Goal: Task Accomplishment & Management: Complete application form

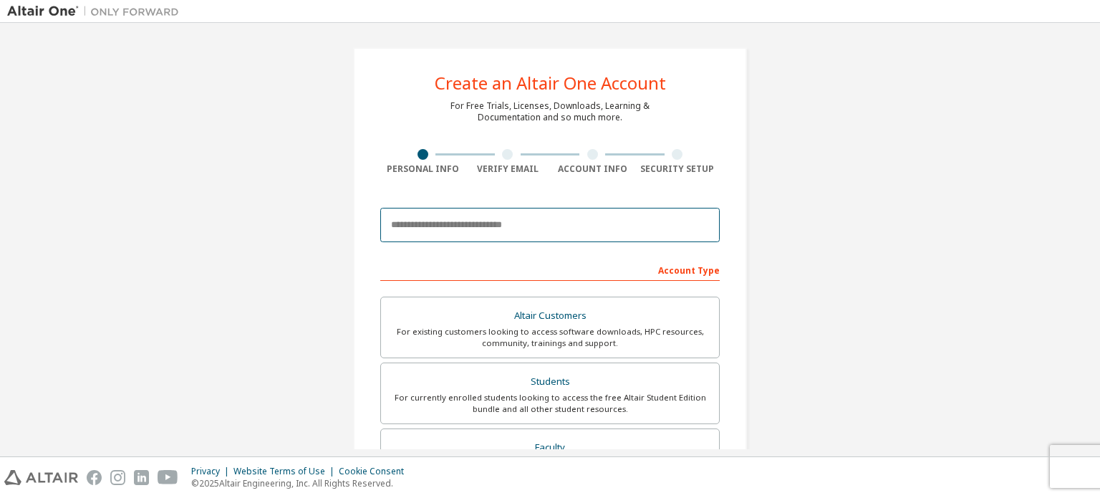
click at [610, 216] on input "email" at bounding box center [550, 225] width 340 height 34
click at [567, 221] on input "email" at bounding box center [550, 225] width 340 height 34
type input "**********"
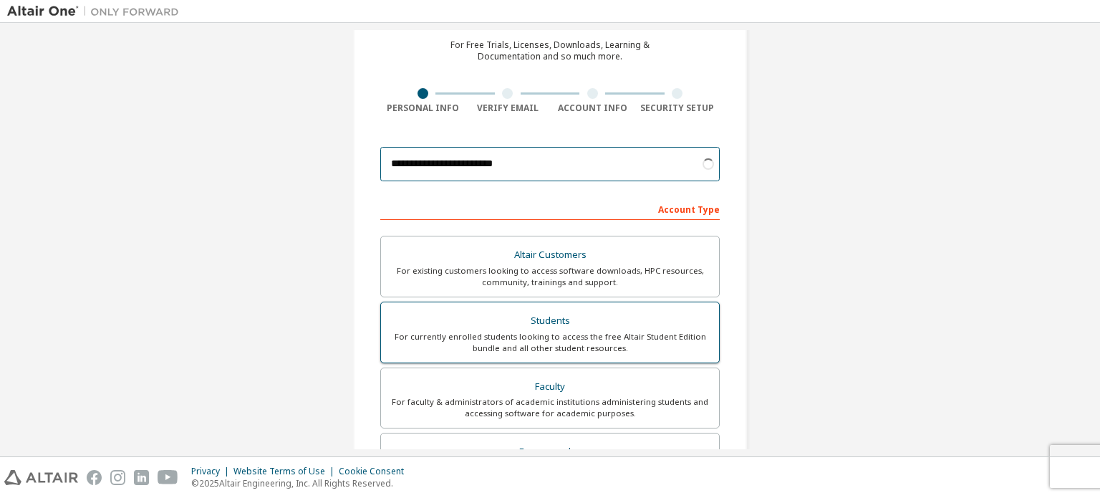
scroll to position [119, 0]
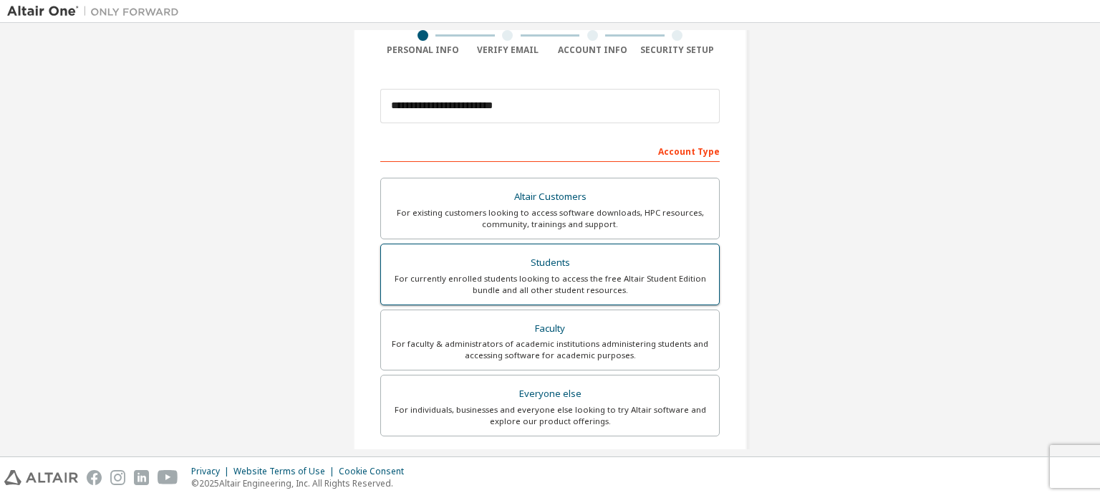
click at [564, 269] on div "Students" at bounding box center [550, 263] width 321 height 20
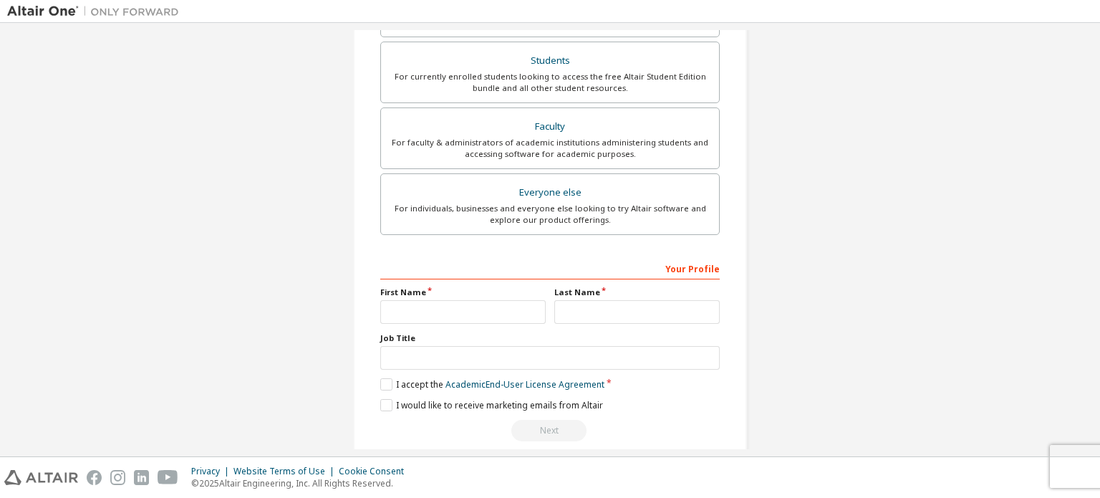
scroll to position [358, 0]
click at [532, 306] on input "text" at bounding box center [462, 311] width 165 height 24
click at [563, 309] on input "text" at bounding box center [637, 311] width 165 height 24
type input "****"
click at [524, 313] on input "text" at bounding box center [462, 311] width 165 height 24
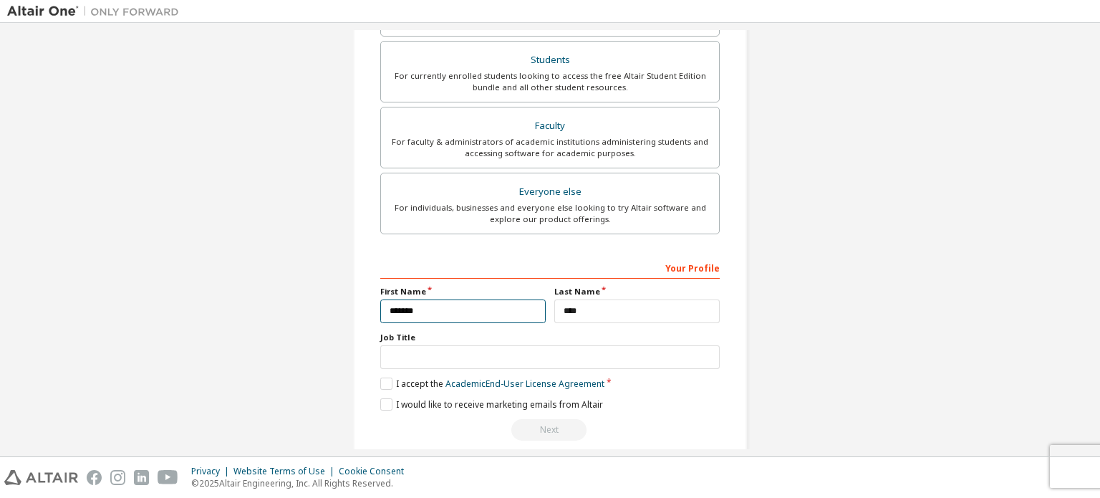
type input "*******"
click at [516, 347] on input "text" at bounding box center [550, 357] width 340 height 24
type input "*******"
click at [387, 382] on label "I accept the Academic End-User License Agreement" at bounding box center [492, 384] width 224 height 12
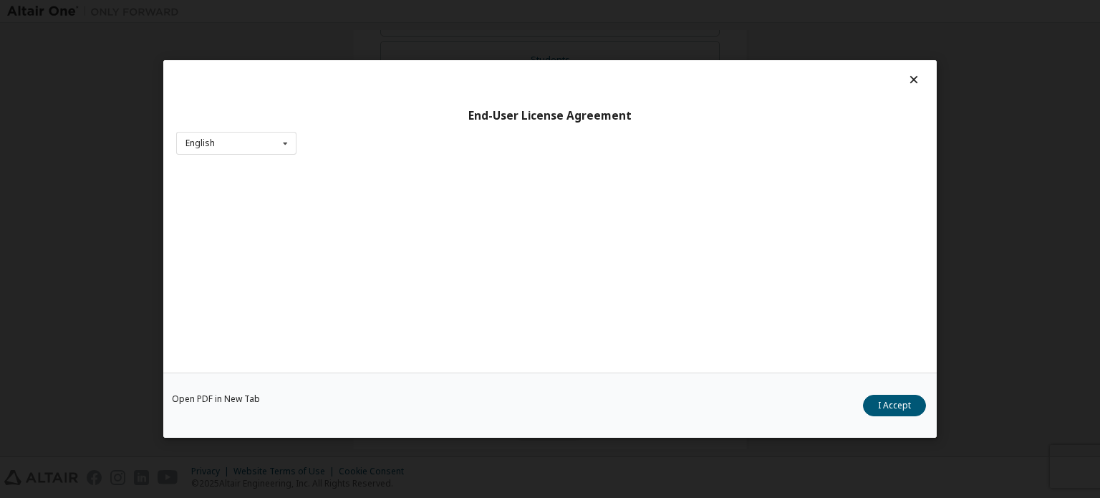
click at [383, 408] on div "Open PDF in New Tab I Accept" at bounding box center [550, 405] width 774 height 65
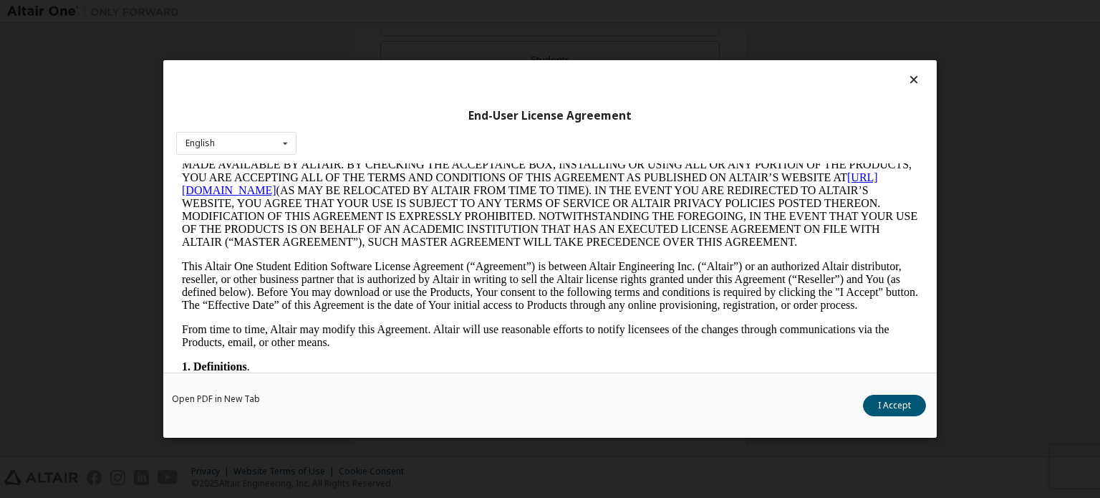
scroll to position [119, 0]
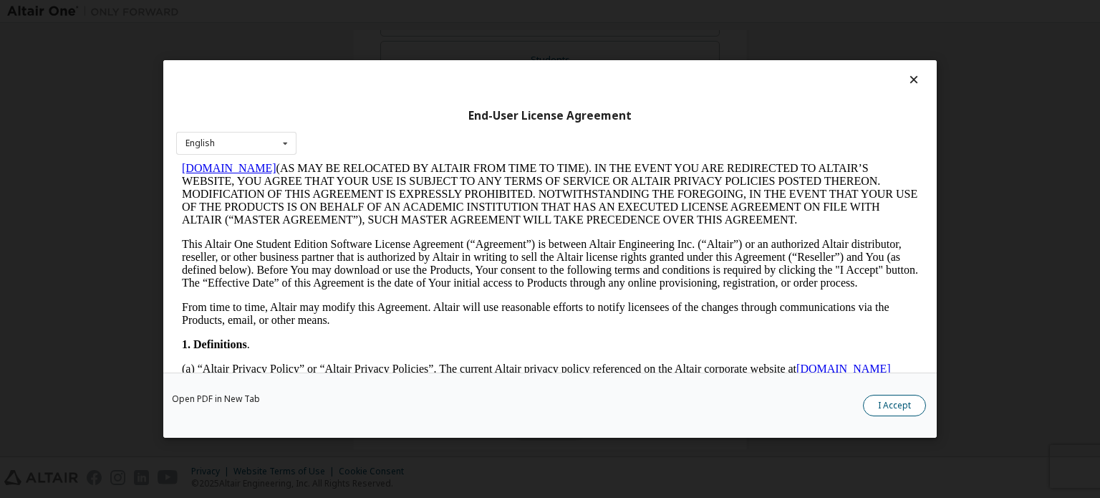
click at [885, 405] on button "I Accept" at bounding box center [894, 405] width 63 height 21
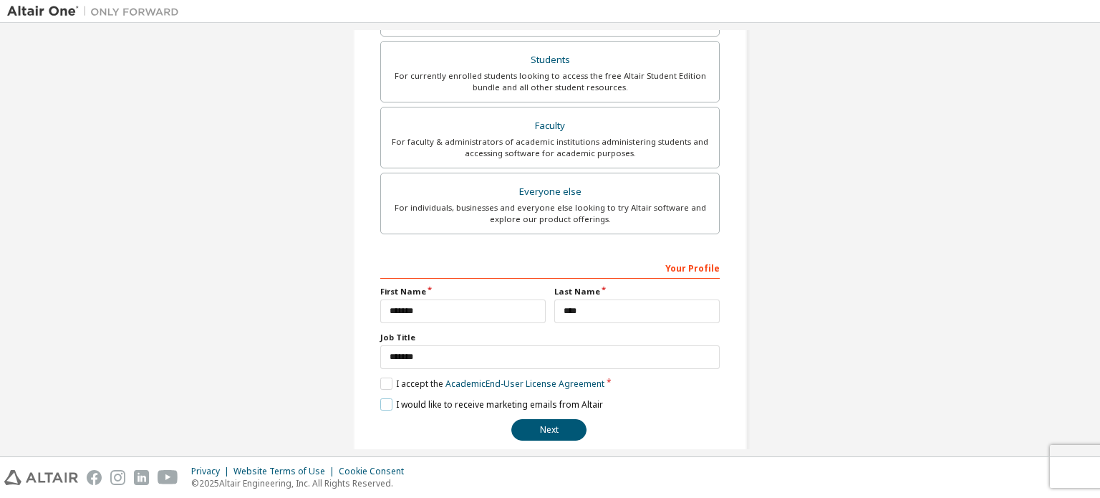
click at [387, 400] on label "I would like to receive marketing emails from Altair" at bounding box center [491, 404] width 223 height 12
click at [549, 421] on button "Next" at bounding box center [549, 429] width 75 height 21
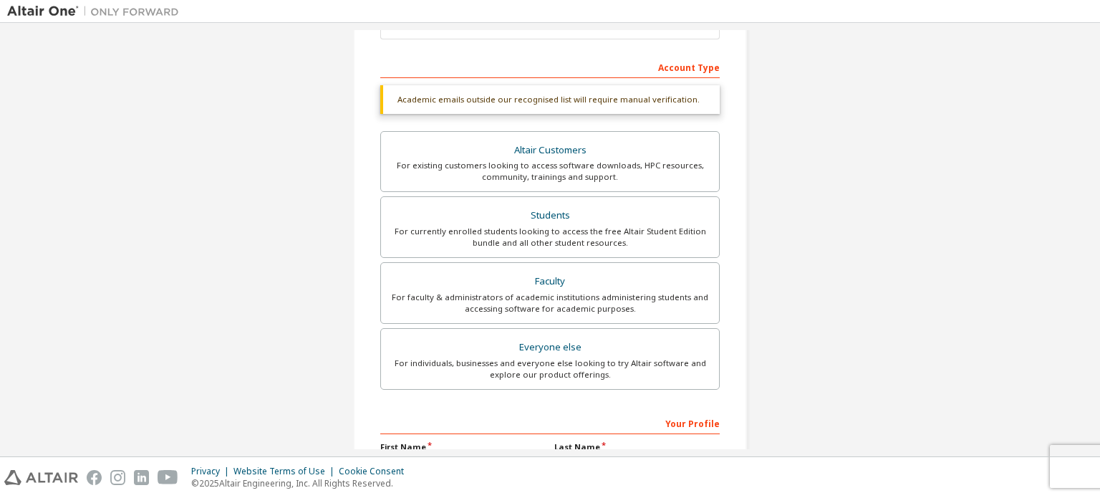
scroll to position [0, 0]
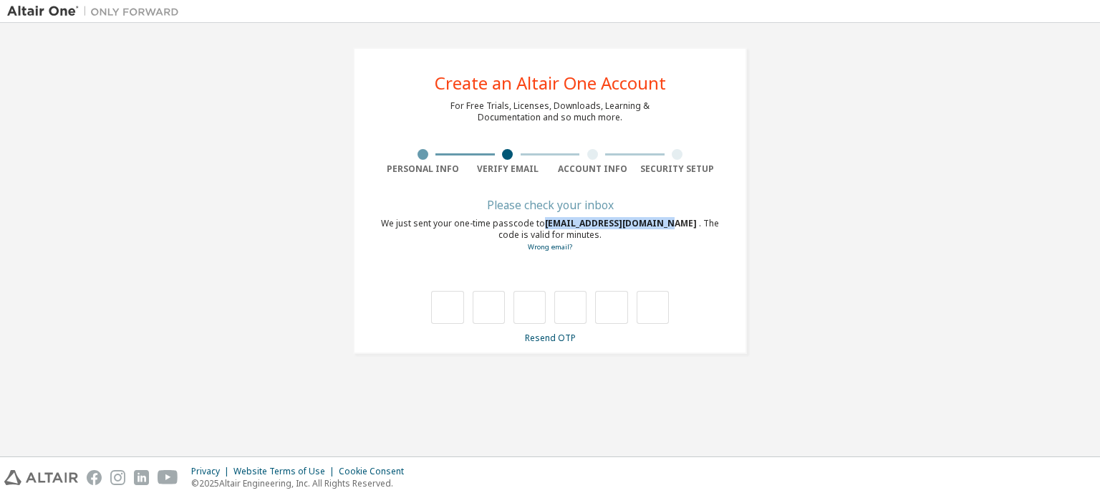
drag, startPoint x: 546, startPoint y: 225, endPoint x: 665, endPoint y: 224, distance: 118.9
click at [665, 224] on span "[EMAIL_ADDRESS][DOMAIN_NAME]" at bounding box center [622, 223] width 154 height 12
click at [550, 345] on div "**********" at bounding box center [550, 200] width 394 height 307
click at [557, 332] on link "Resend OTP" at bounding box center [550, 338] width 51 height 12
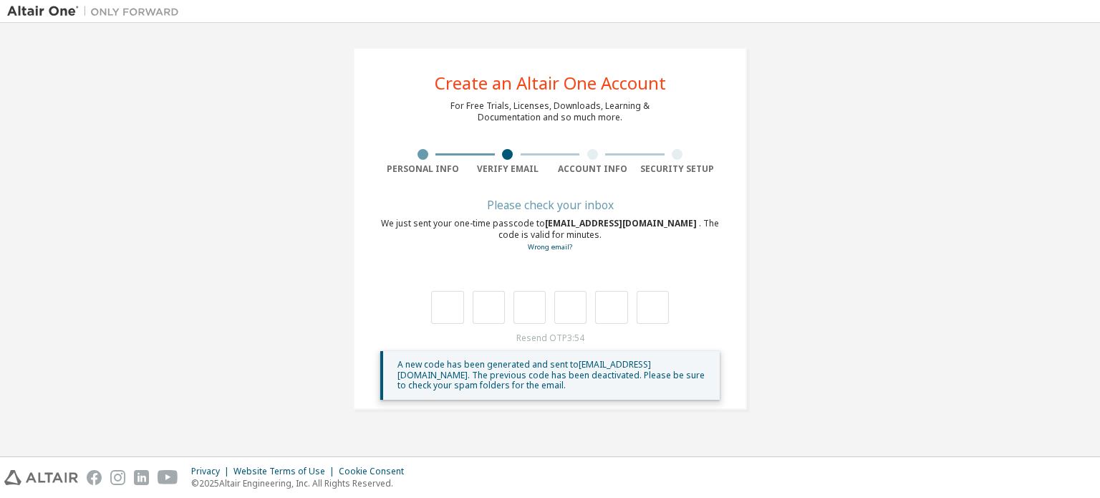
drag, startPoint x: 535, startPoint y: 226, endPoint x: 628, endPoint y: 236, distance: 93.0
click at [628, 236] on div "We just sent your one-time passcode to [EMAIL_ADDRESS][DOMAIN_NAME] . The code …" at bounding box center [550, 235] width 340 height 35
